Goal: Book appointment/travel/reservation

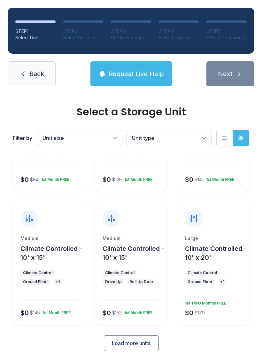
scroll to position [84, 0]
click at [218, 249] on span "Climate Controlled - 10' x 20'" at bounding box center [216, 253] width 62 height 17
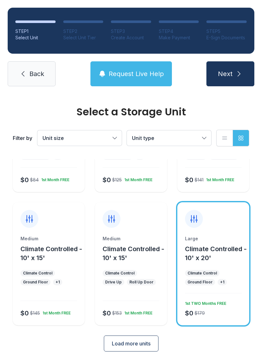
click at [236, 72] on icon "submit" at bounding box center [239, 74] width 8 height 8
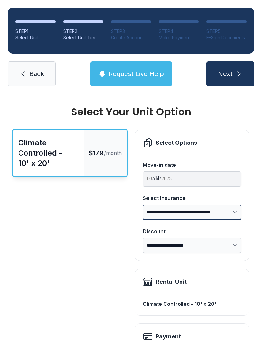
click at [235, 210] on select "**********" at bounding box center [192, 211] width 98 height 15
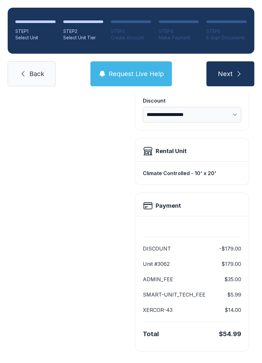
scroll to position [131, 0]
click at [231, 73] on span "Next" at bounding box center [225, 73] width 15 height 9
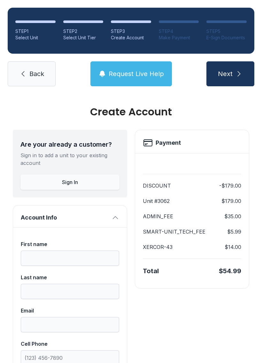
click at [35, 72] on span "Back" at bounding box center [36, 73] width 15 height 9
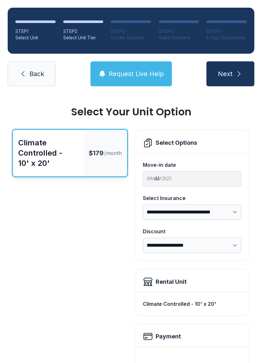
click at [33, 81] on link "Back" at bounding box center [32, 73] width 48 height 25
